Goal: Task Accomplishment & Management: Manage account settings

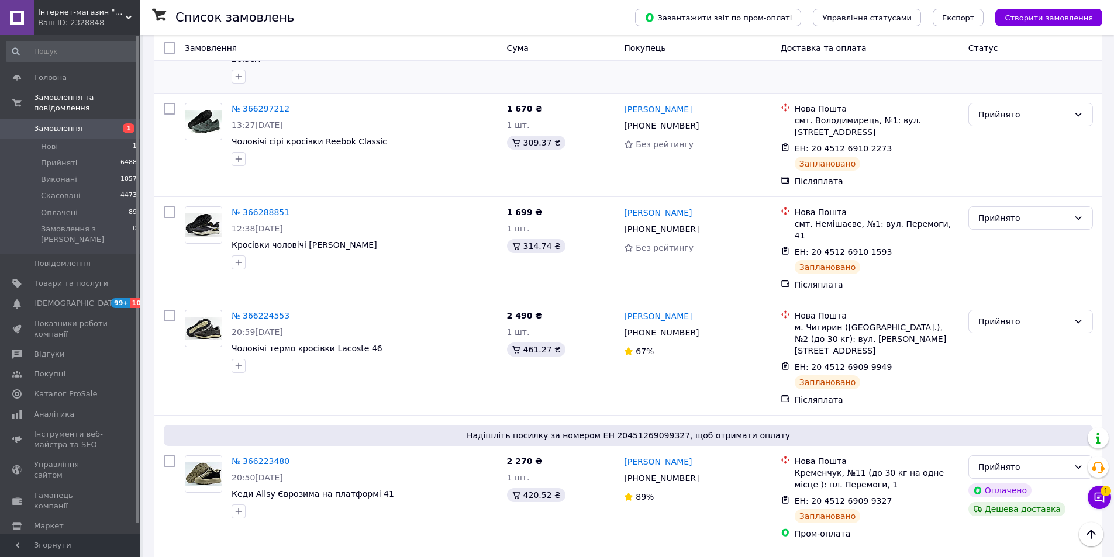
scroll to position [292, 0]
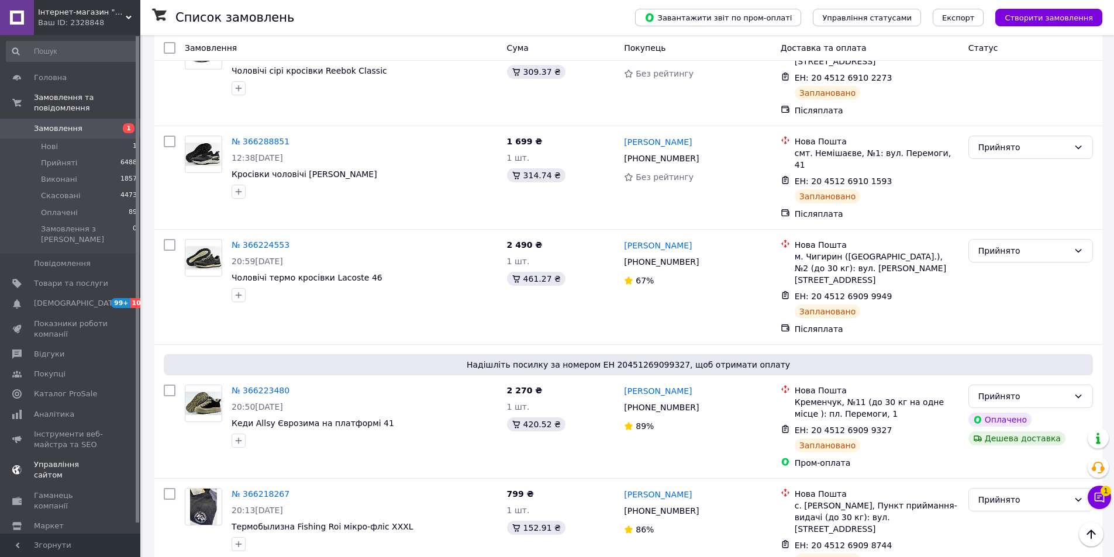
click at [81, 389] on span "Каталог ProSale" at bounding box center [65, 394] width 63 height 11
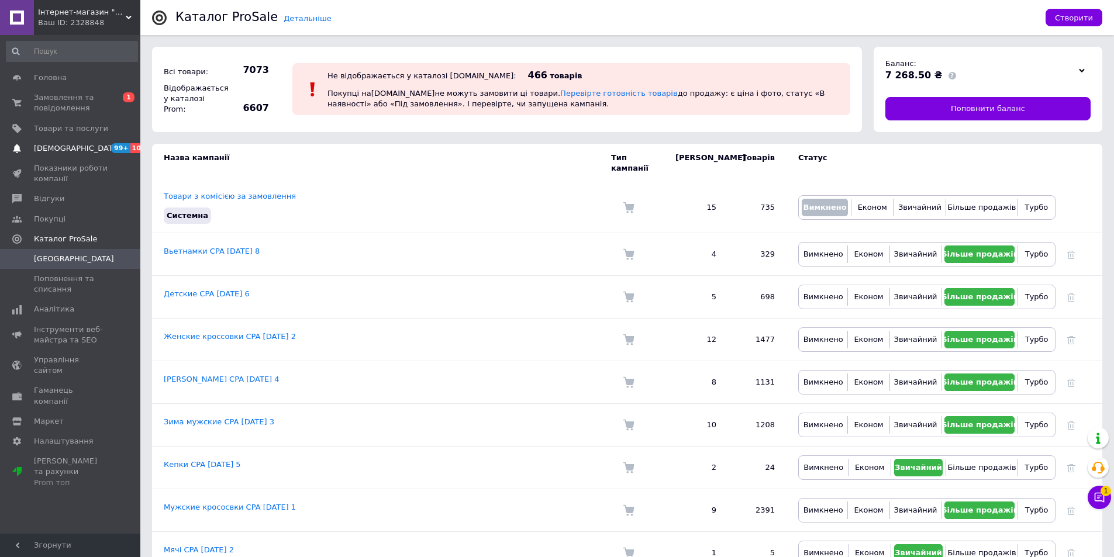
click at [56, 147] on span "[DEMOGRAPHIC_DATA]" at bounding box center [77, 148] width 87 height 11
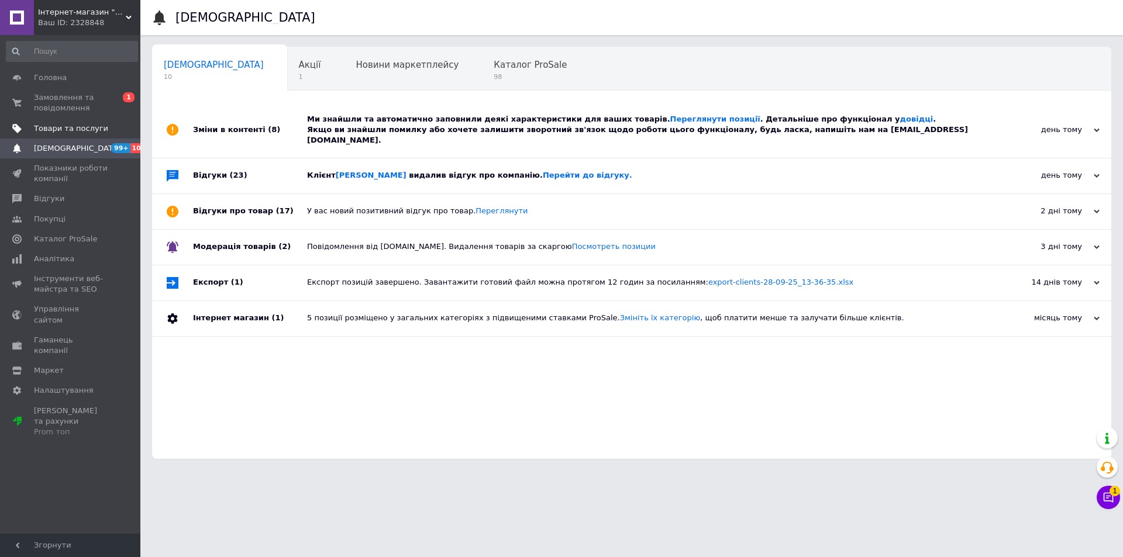
click at [63, 130] on span "Товари та послуги" at bounding box center [71, 128] width 74 height 11
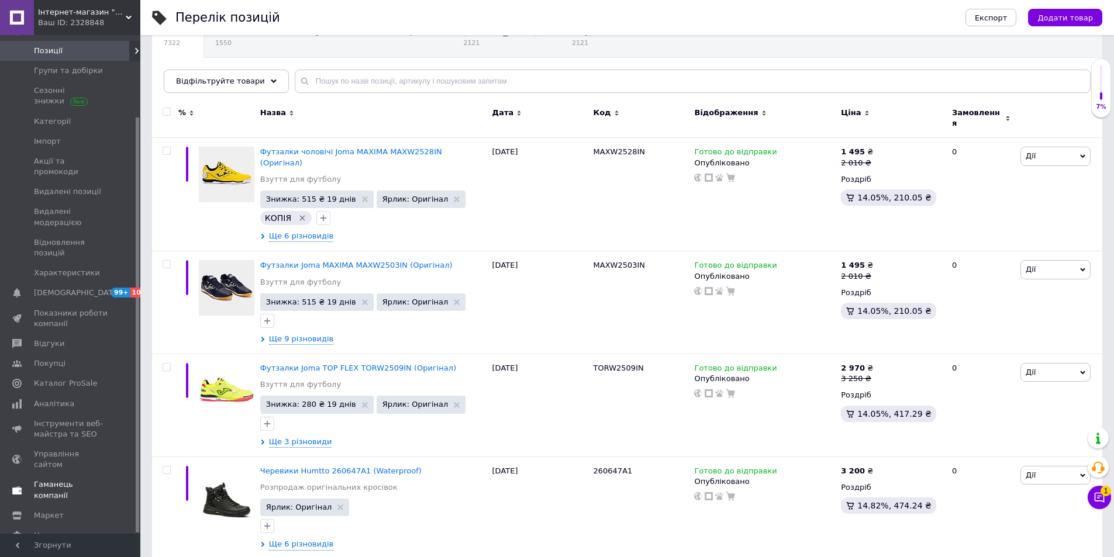
scroll to position [117, 0]
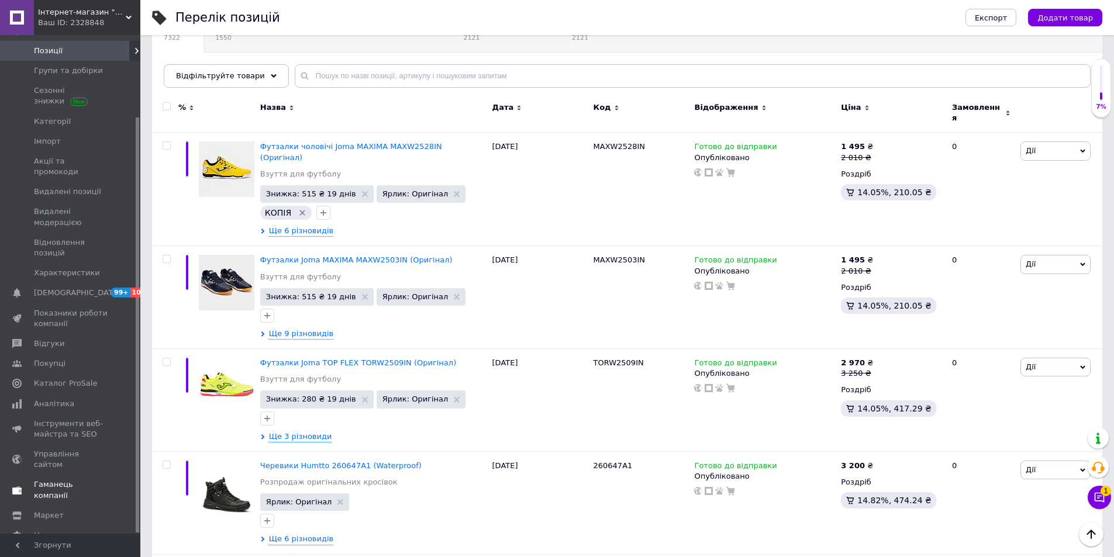
click at [64, 480] on span "Гаманець компанії" at bounding box center [71, 490] width 74 height 21
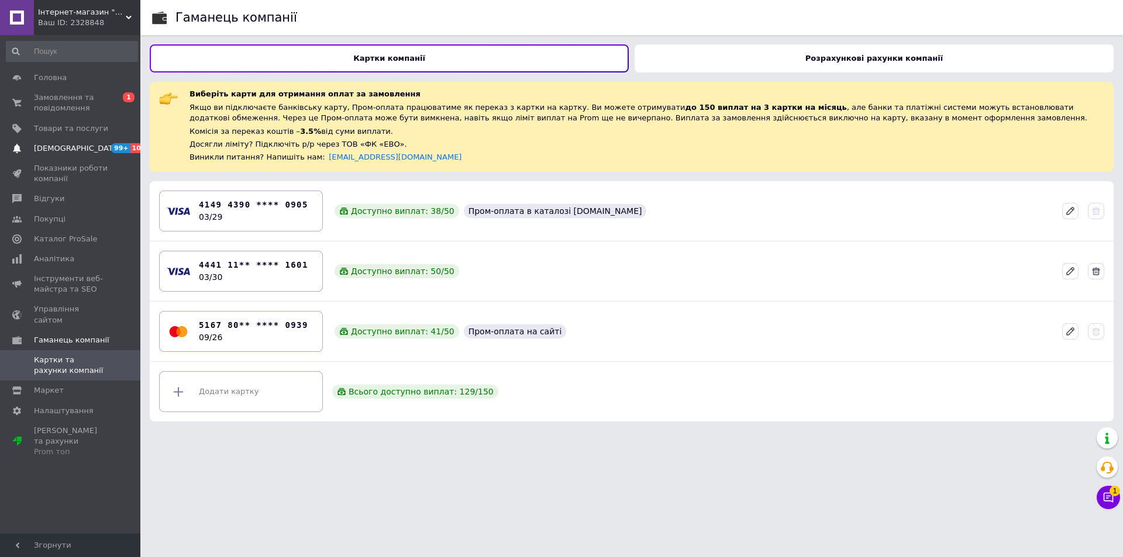
click at [77, 150] on span "[DEMOGRAPHIC_DATA]" at bounding box center [71, 148] width 74 height 11
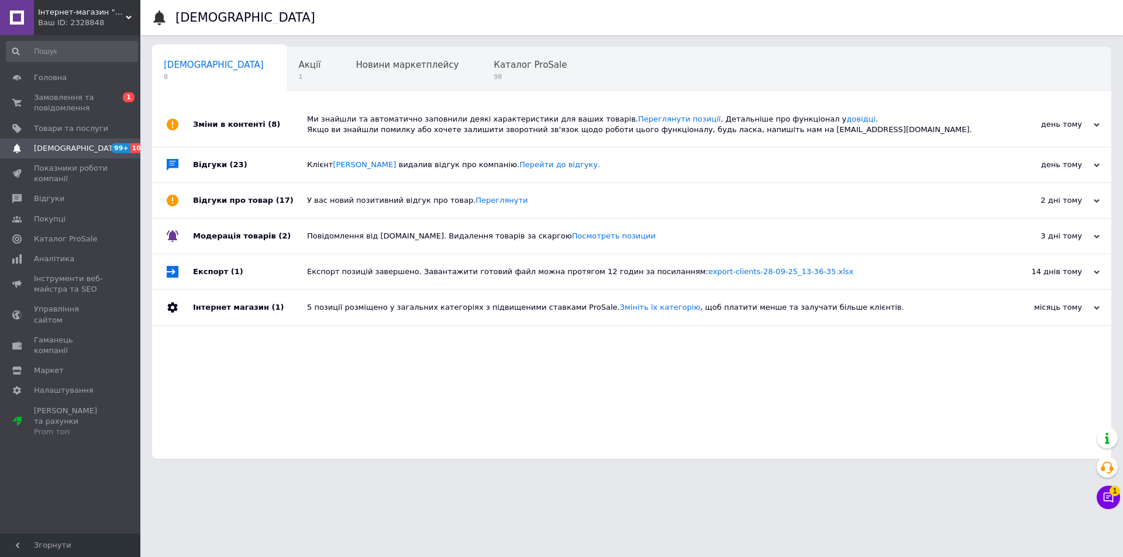
click at [88, 20] on div "Ваш ID: 2328848" at bounding box center [89, 23] width 102 height 11
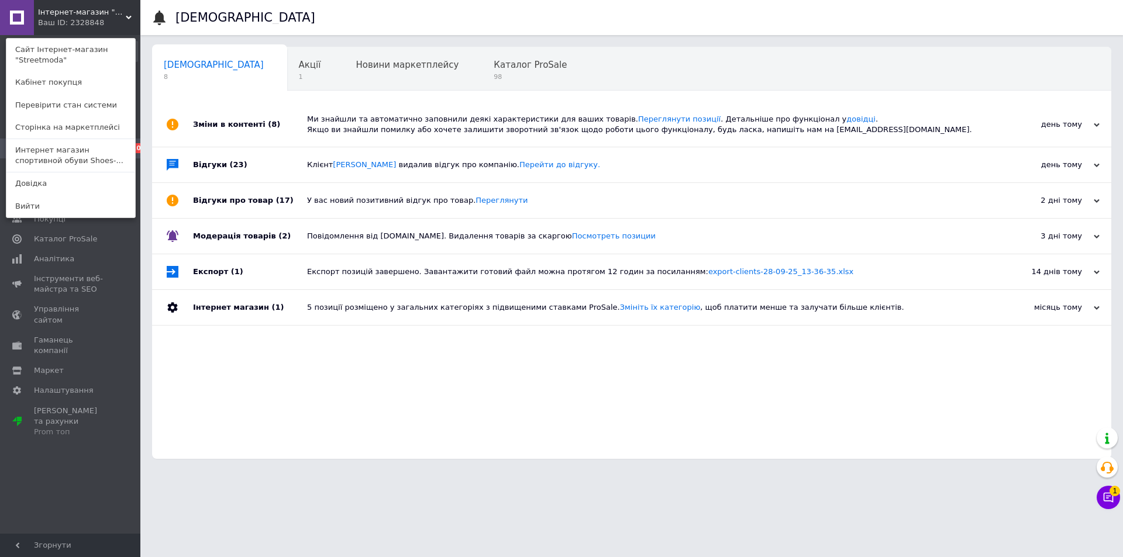
click at [78, 18] on div "Ваш ID: 2328848" at bounding box center [62, 23] width 49 height 11
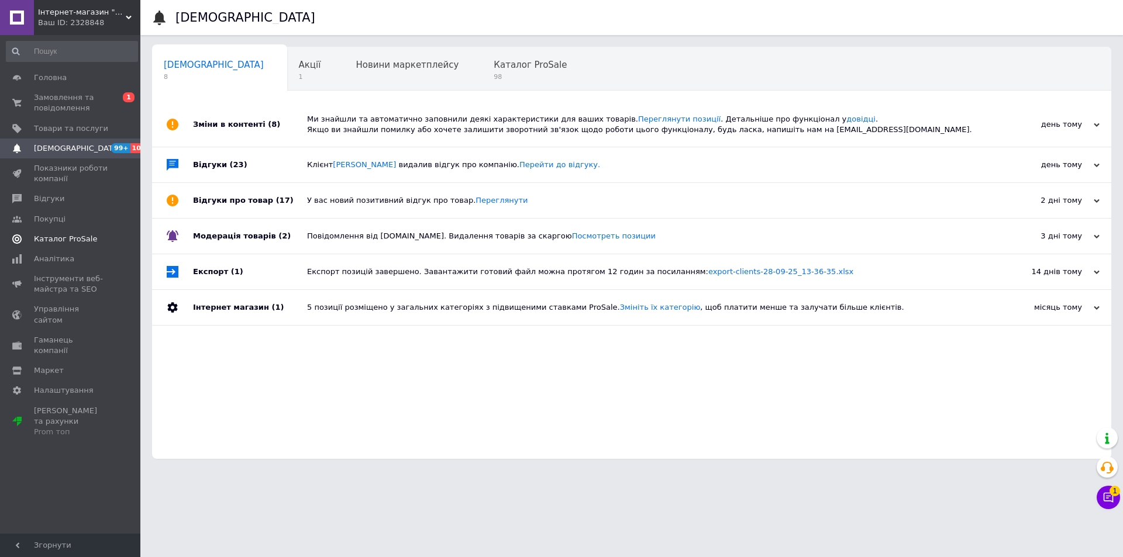
click at [51, 230] on link "Каталог ProSale" at bounding box center [72, 239] width 144 height 20
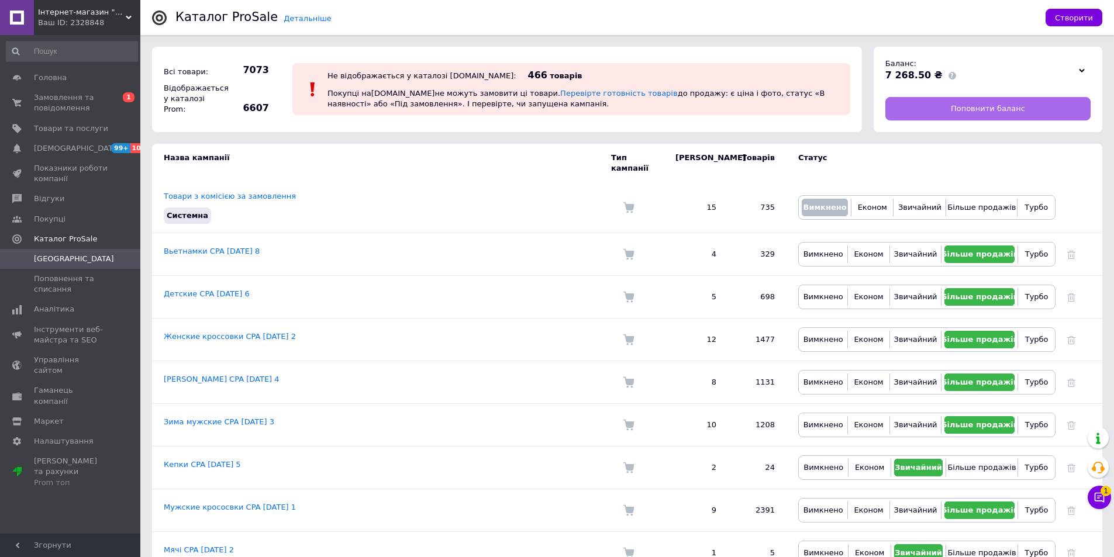
click at [975, 108] on span "Поповнити баланс" at bounding box center [988, 109] width 74 height 11
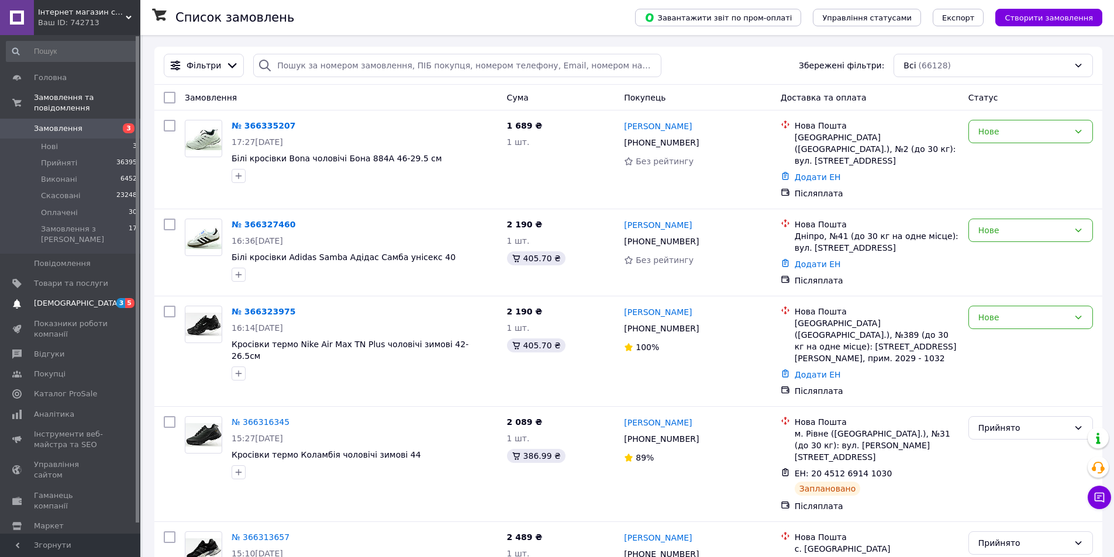
click at [53, 298] on span "[DEMOGRAPHIC_DATA]" at bounding box center [77, 303] width 87 height 11
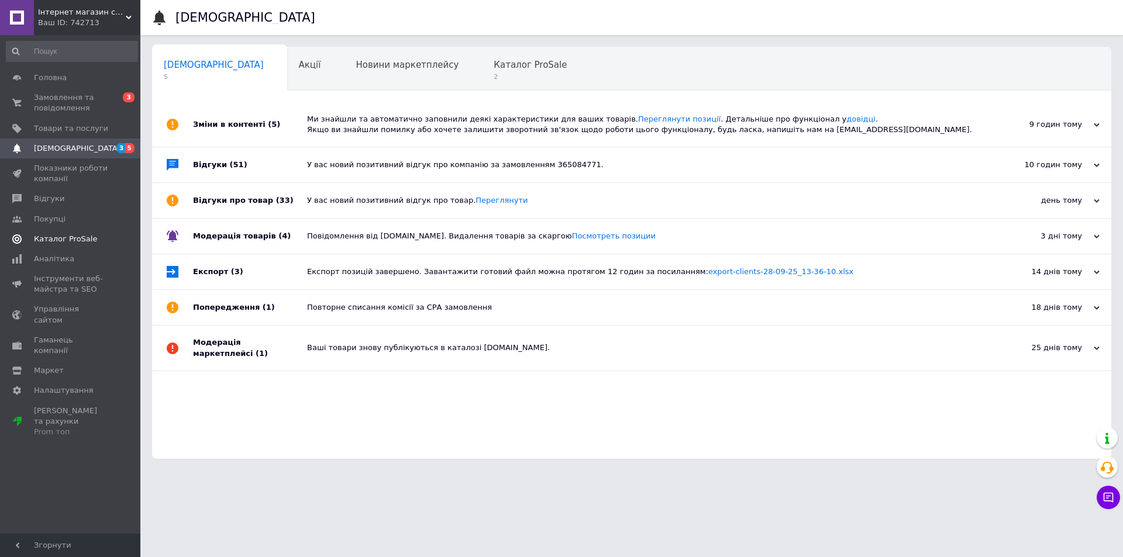
click at [54, 235] on span "Каталог ProSale" at bounding box center [65, 239] width 63 height 11
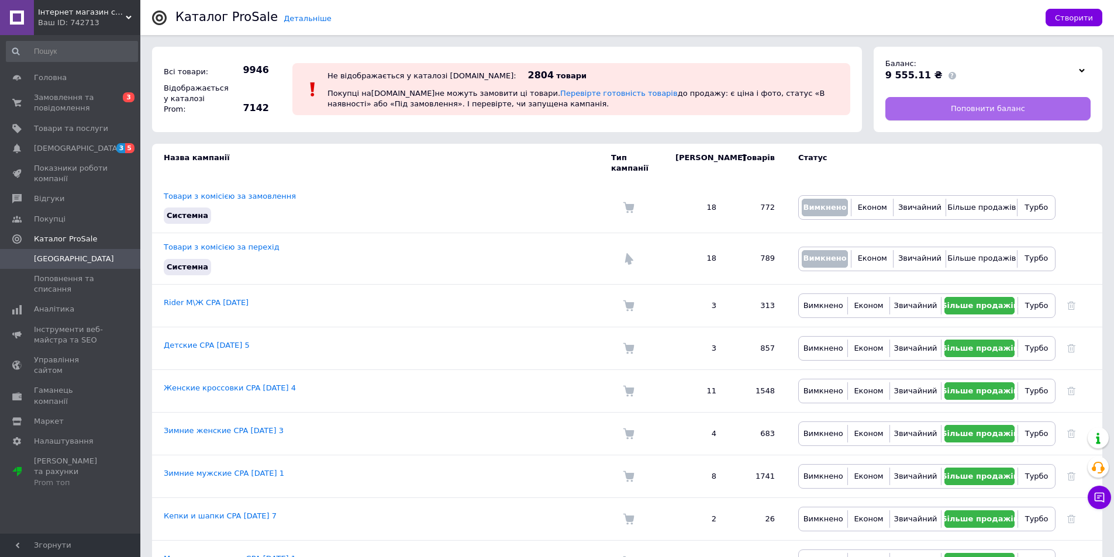
click at [925, 109] on link "Поповнити баланс" at bounding box center [987, 108] width 205 height 23
